Goal: Task Accomplishment & Management: Use online tool/utility

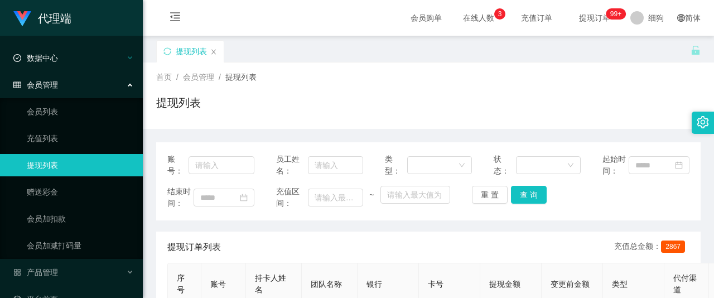
click at [126, 68] on div "数据中心" at bounding box center [71, 58] width 143 height 22
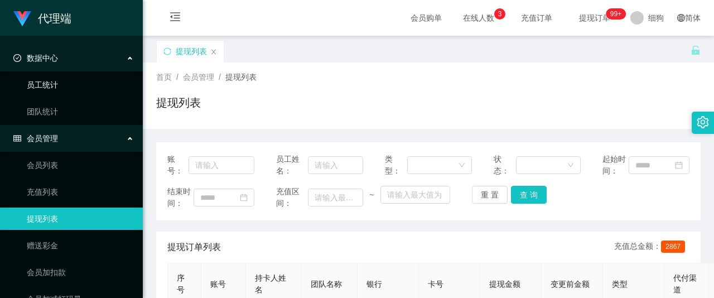
click at [92, 81] on link "员工统计" at bounding box center [80, 85] width 107 height 22
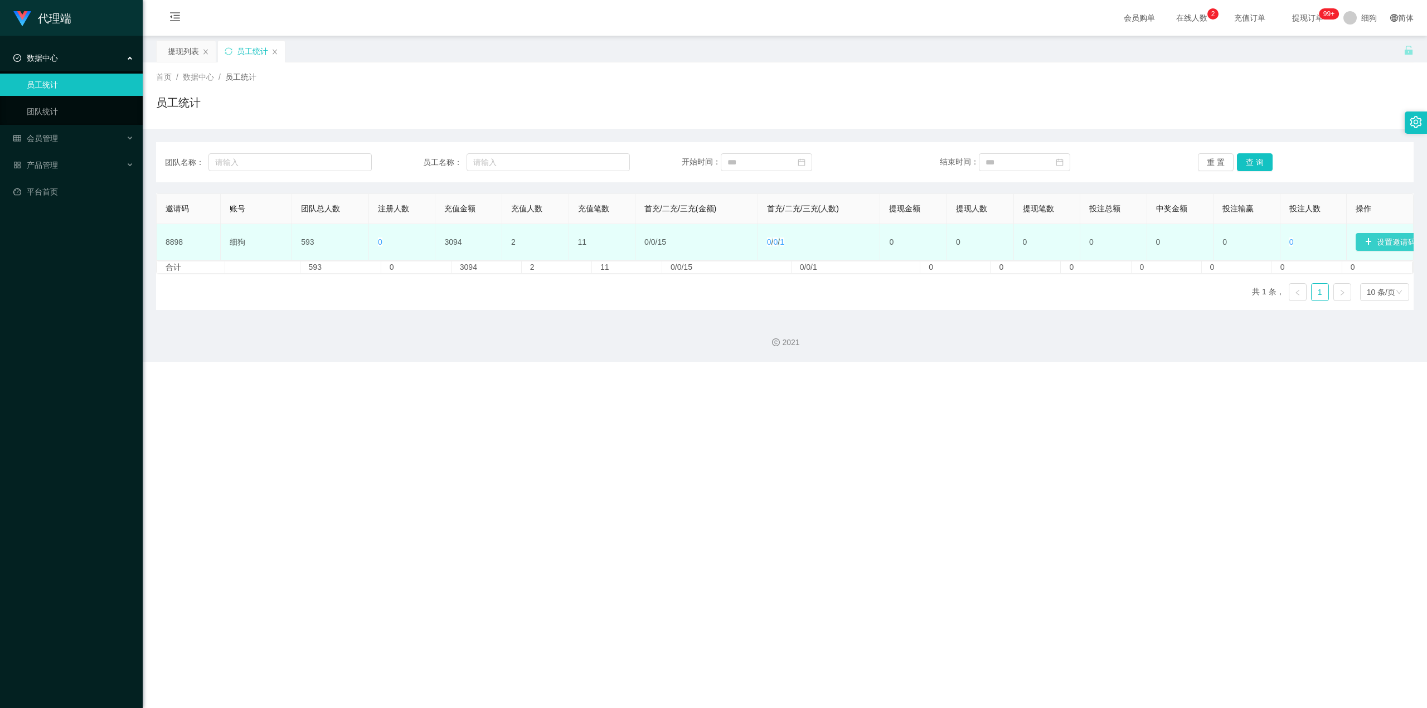
click at [713, 241] on button "设置邀请码" at bounding box center [1390, 242] width 69 height 18
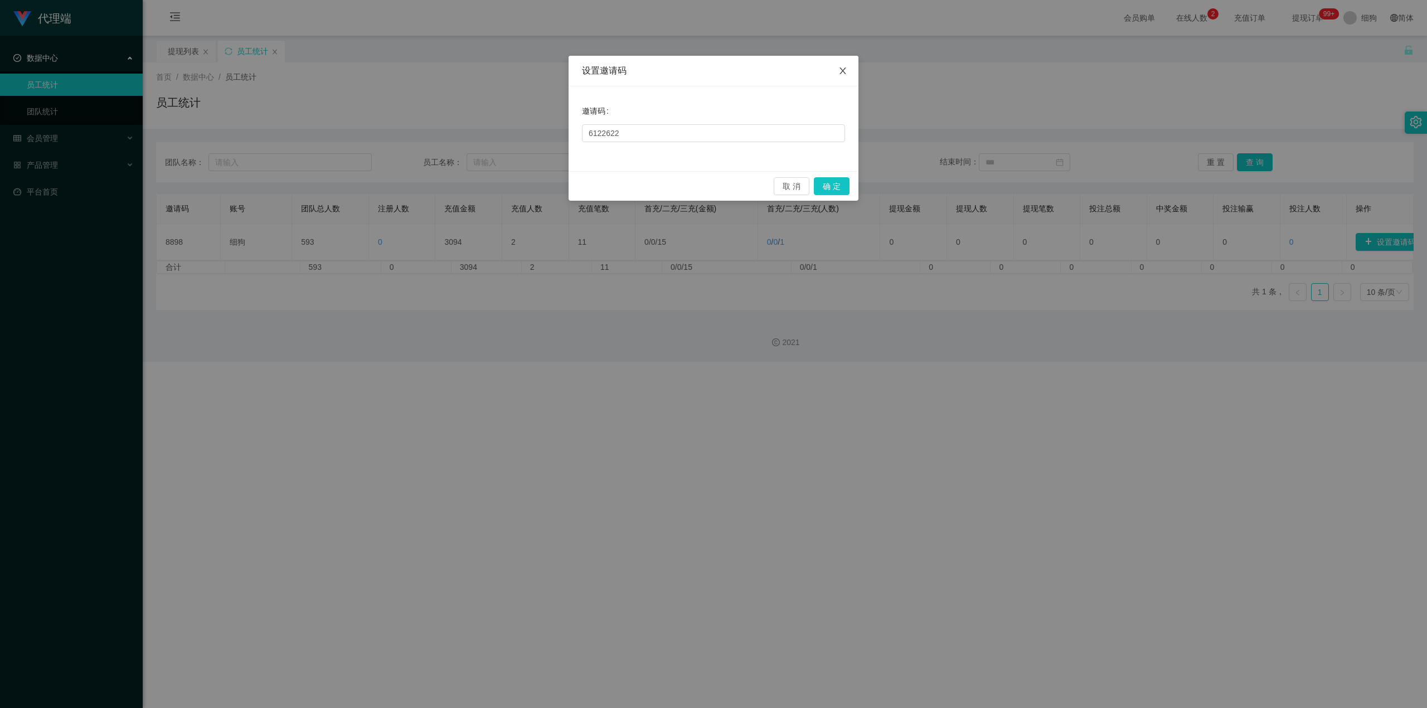
click at [713, 71] on icon "图标: close" at bounding box center [842, 70] width 9 height 9
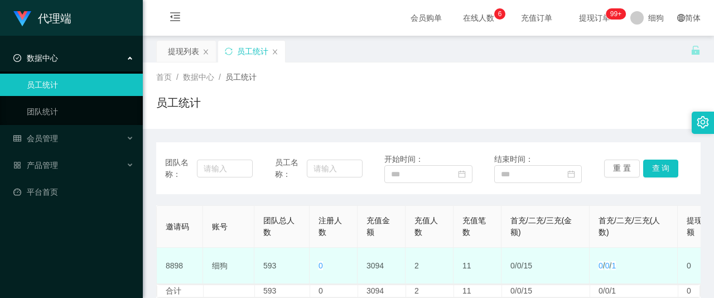
click at [172, 264] on td "8898" at bounding box center [180, 266] width 46 height 36
copy td "8898"
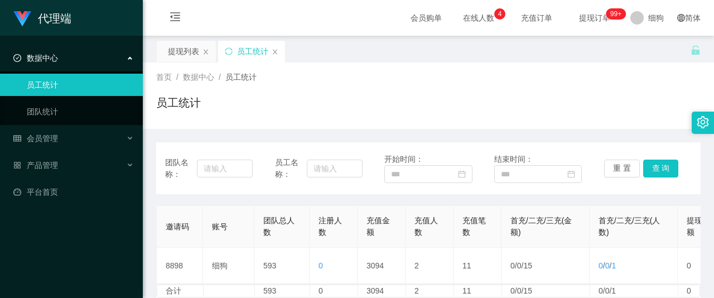
click at [601, 7] on span "提现订单 99+" at bounding box center [594, 18] width 58 height 36
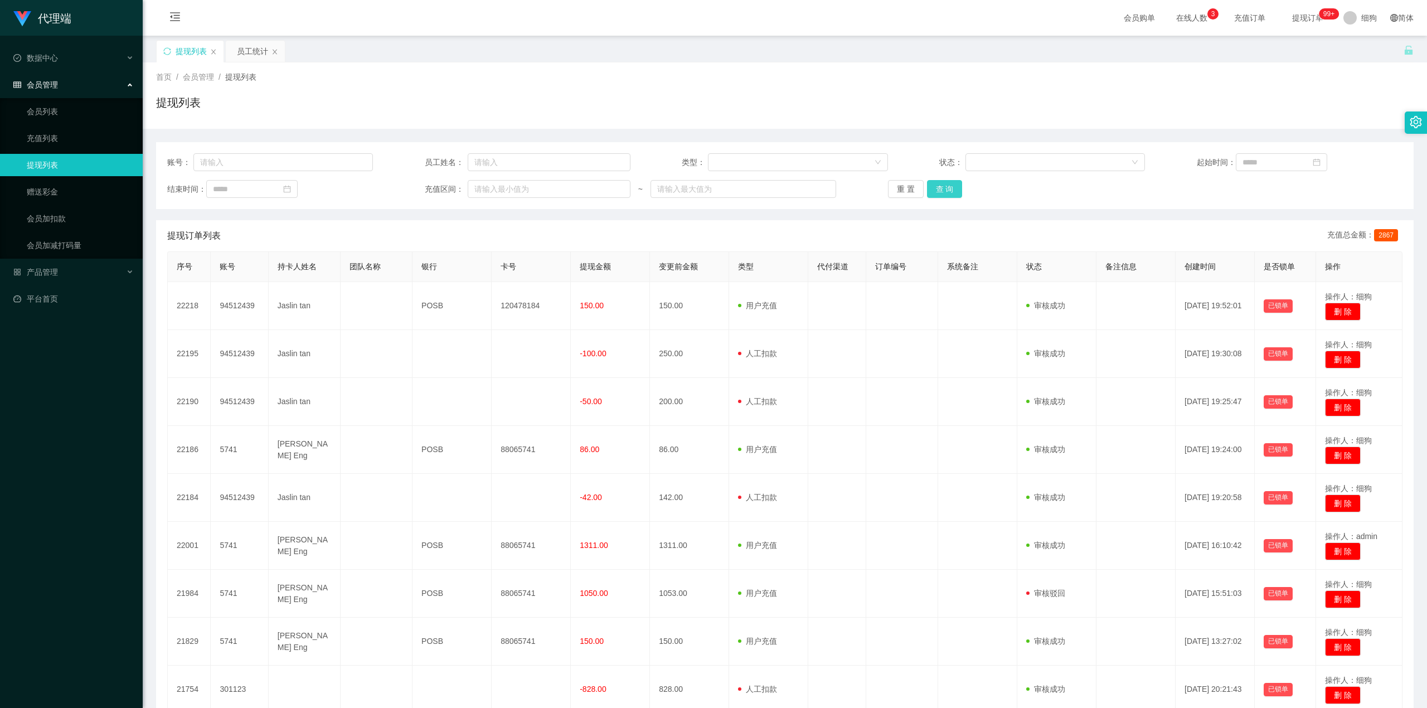
click at [713, 194] on button "查 询" at bounding box center [945, 189] width 36 height 18
click at [713, 194] on div "重 置 查 询" at bounding box center [991, 189] width 206 height 18
click at [713, 194] on button "查 询" at bounding box center [945, 189] width 36 height 18
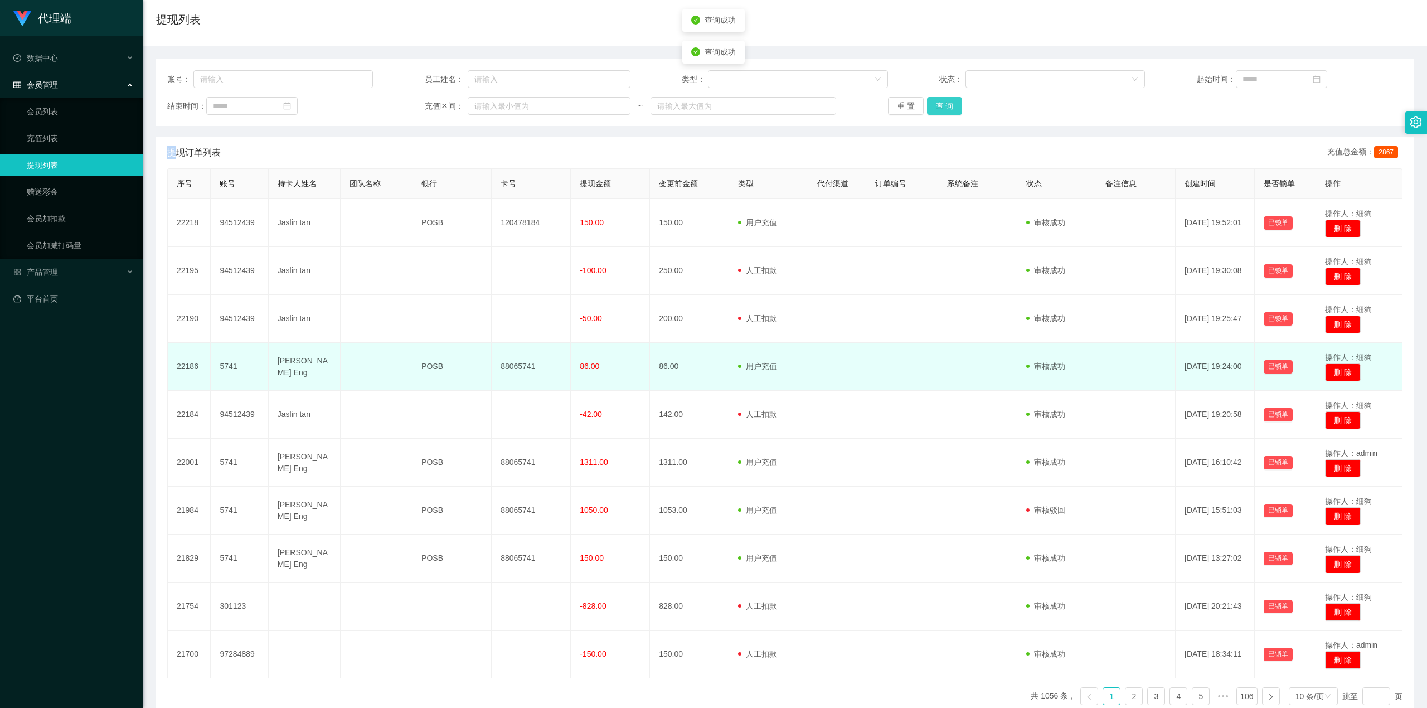
scroll to position [143, 0]
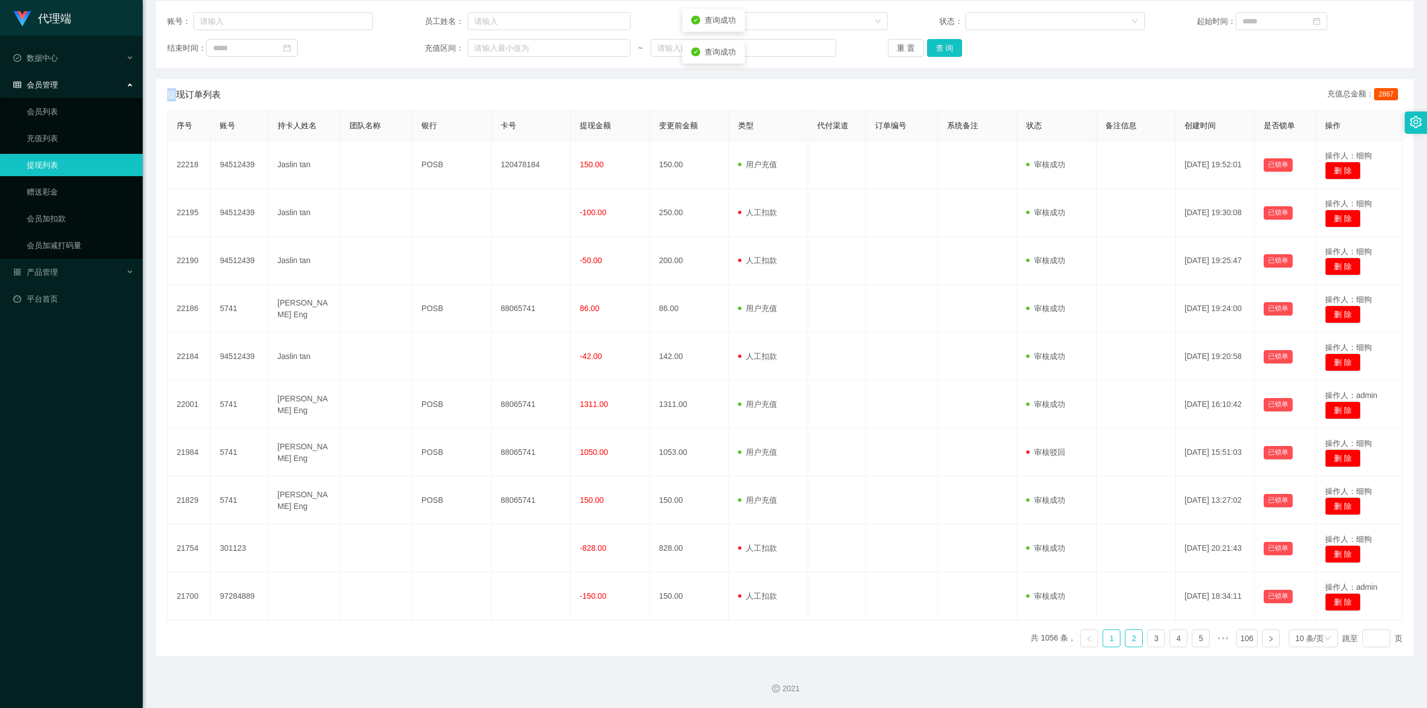
click at [713, 297] on link "2" at bounding box center [1134, 638] width 17 height 17
click at [713, 297] on link "3" at bounding box center [1156, 638] width 17 height 17
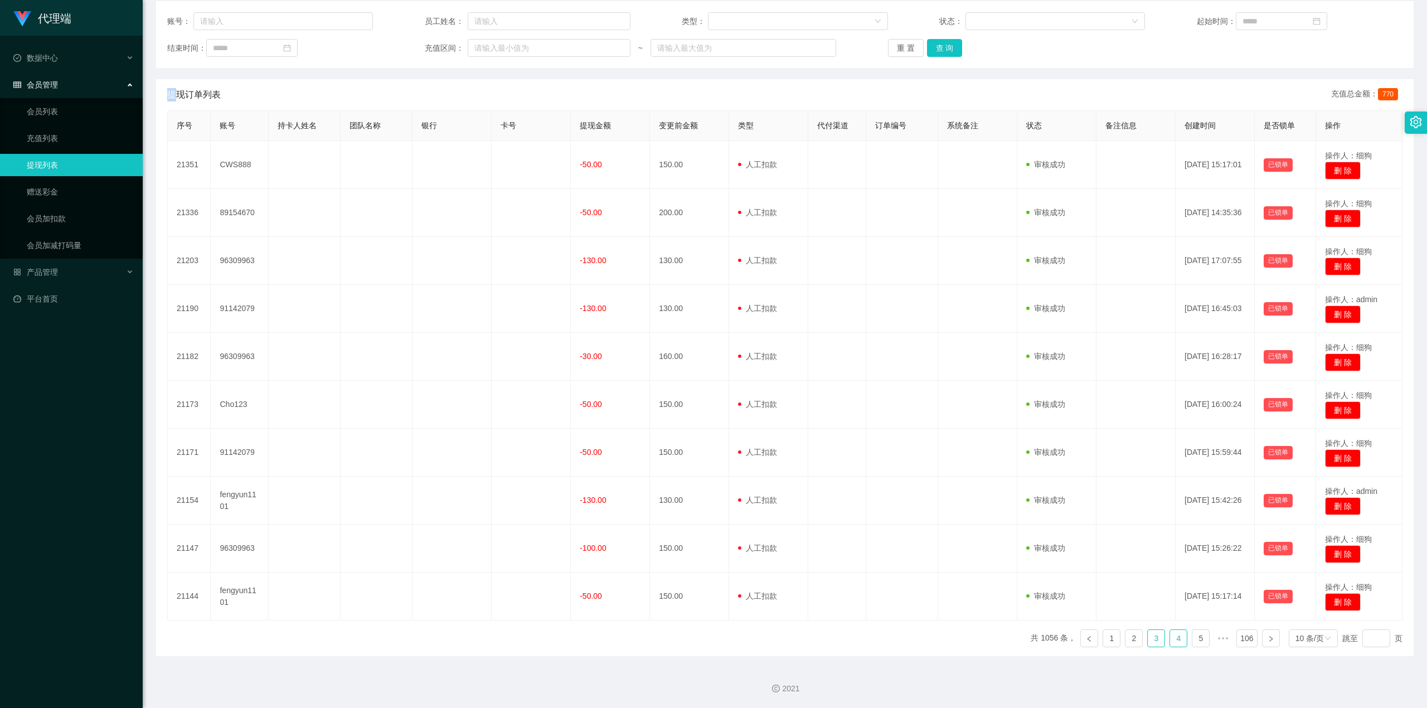
click at [713, 297] on li "4" at bounding box center [1179, 638] width 18 height 18
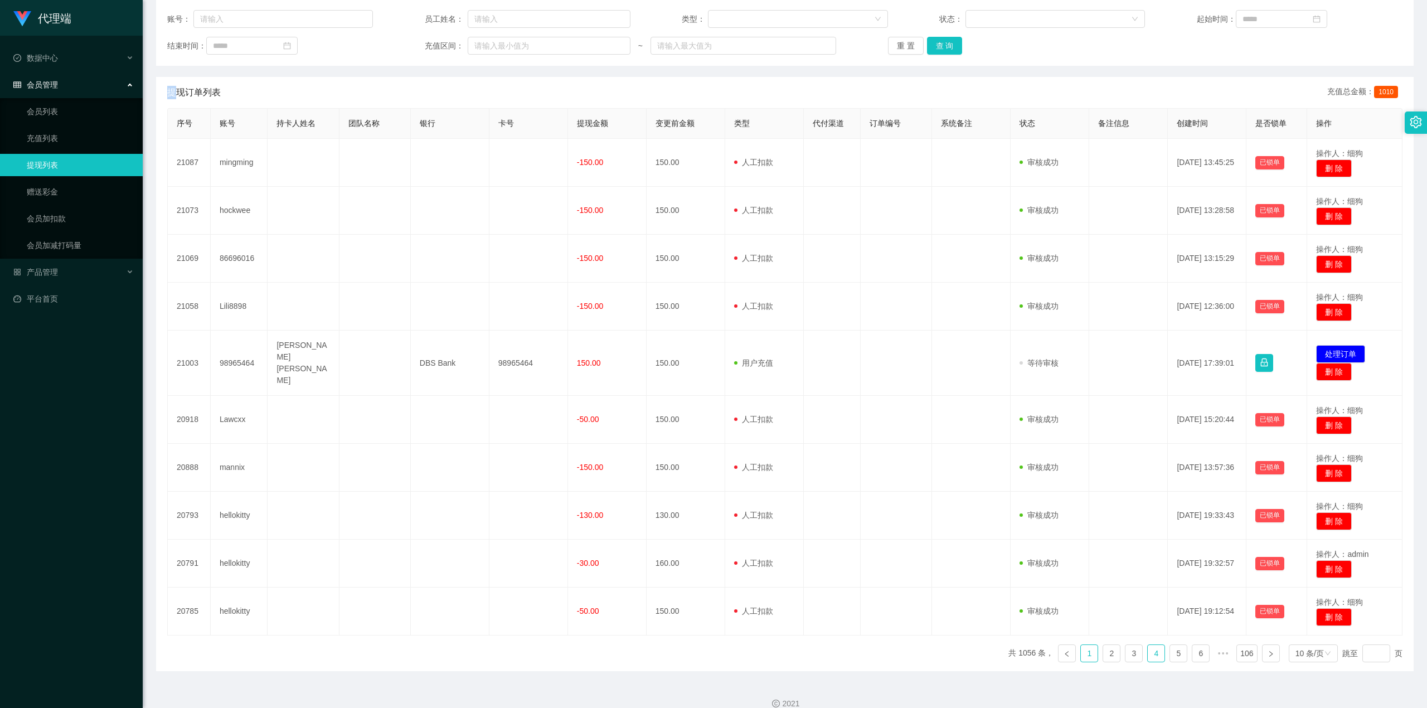
click at [713, 297] on link "1" at bounding box center [1089, 653] width 17 height 17
click at [713, 297] on link at bounding box center [1089, 653] width 18 height 18
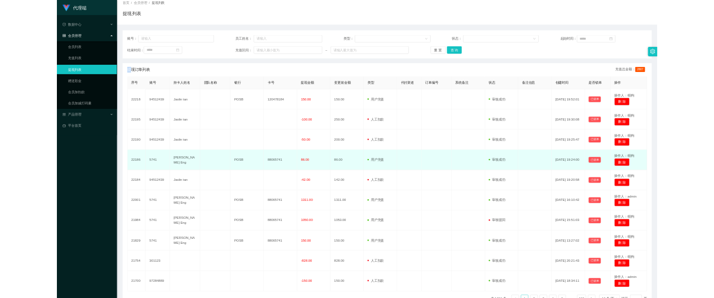
scroll to position [0, 0]
